Goal: Navigation & Orientation: Find specific page/section

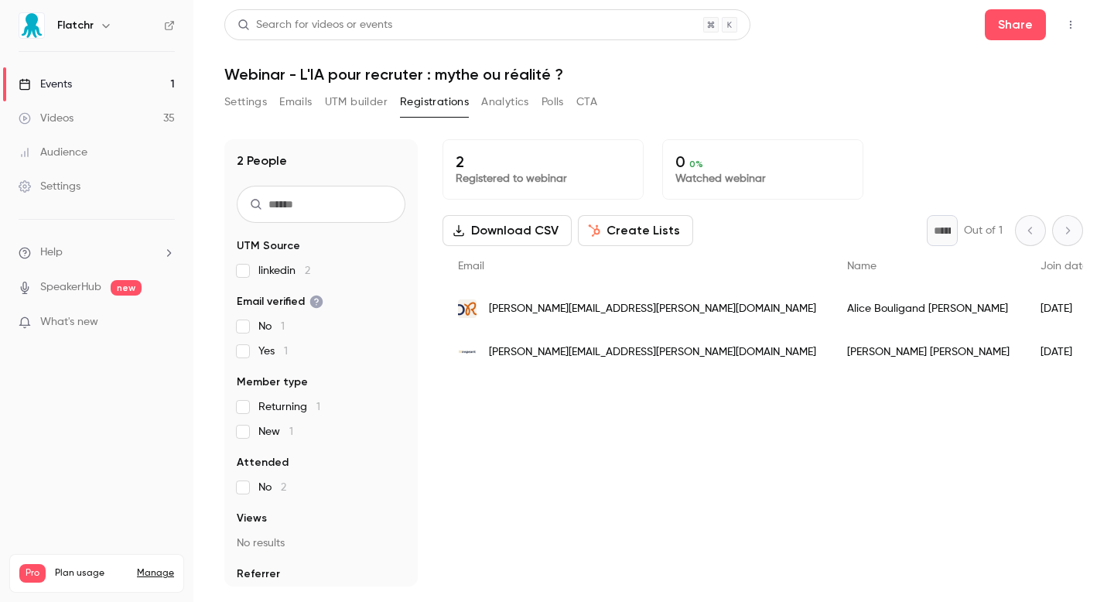
click at [68, 77] on div "Events" at bounding box center [45, 84] width 53 height 15
